Goal: Communication & Community: Share content

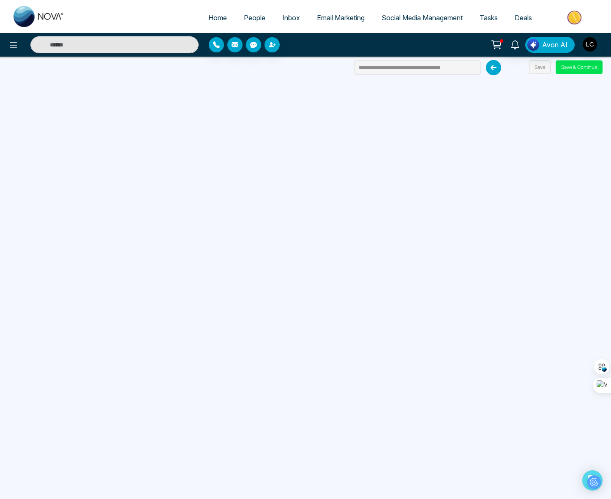
scroll to position [85, 0]
